Goal: Entertainment & Leisure: Consume media (video, audio)

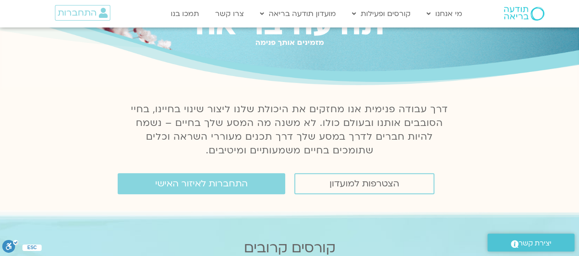
scroll to position [69, 0]
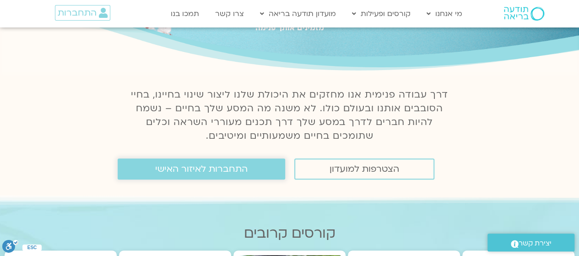
click at [190, 163] on link "התחברות לאיזור האישי" at bounding box center [202, 168] width 168 height 21
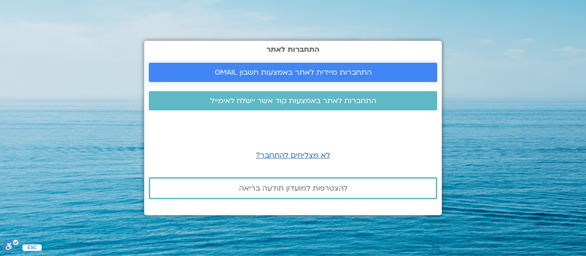
click at [366, 65] on link "התחברות מיידית לאתר באמצעות חשבון GMAIL" at bounding box center [293, 72] width 288 height 19
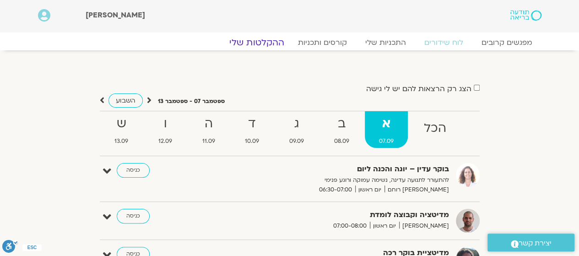
click at [252, 40] on link "ההקלטות שלי" at bounding box center [256, 42] width 77 height 11
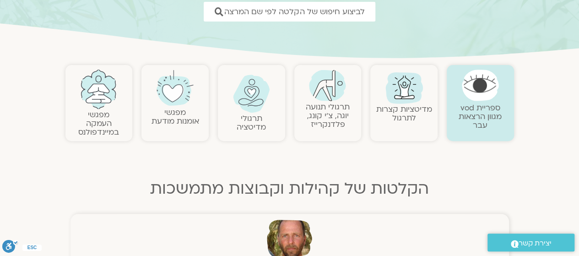
scroll to position [145, 0]
click at [252, 90] on img at bounding box center [251, 93] width 37 height 38
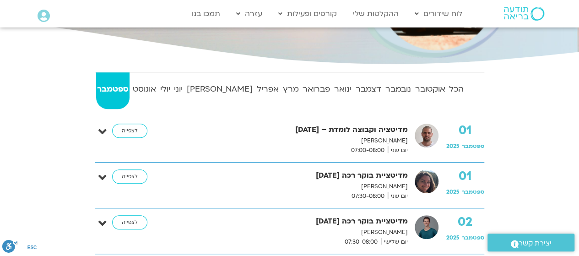
scroll to position [197, 0]
click at [184, 94] on strong "יוני" at bounding box center [178, 89] width 11 height 14
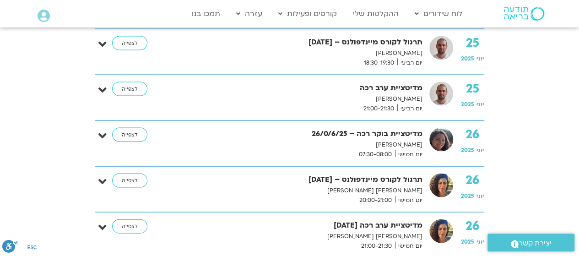
scroll to position [2631, 0]
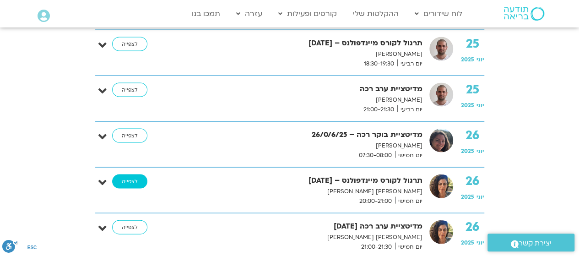
click at [130, 174] on link "לצפייה" at bounding box center [129, 181] width 35 height 15
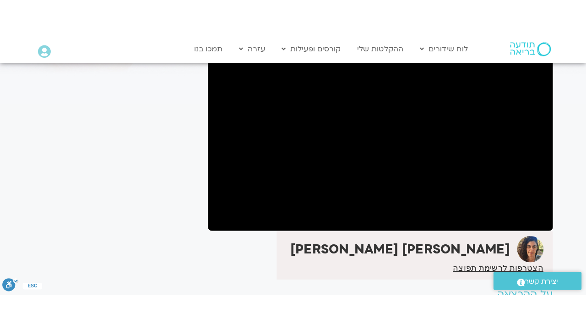
scroll to position [97, 0]
